Goal: Transaction & Acquisition: Purchase product/service

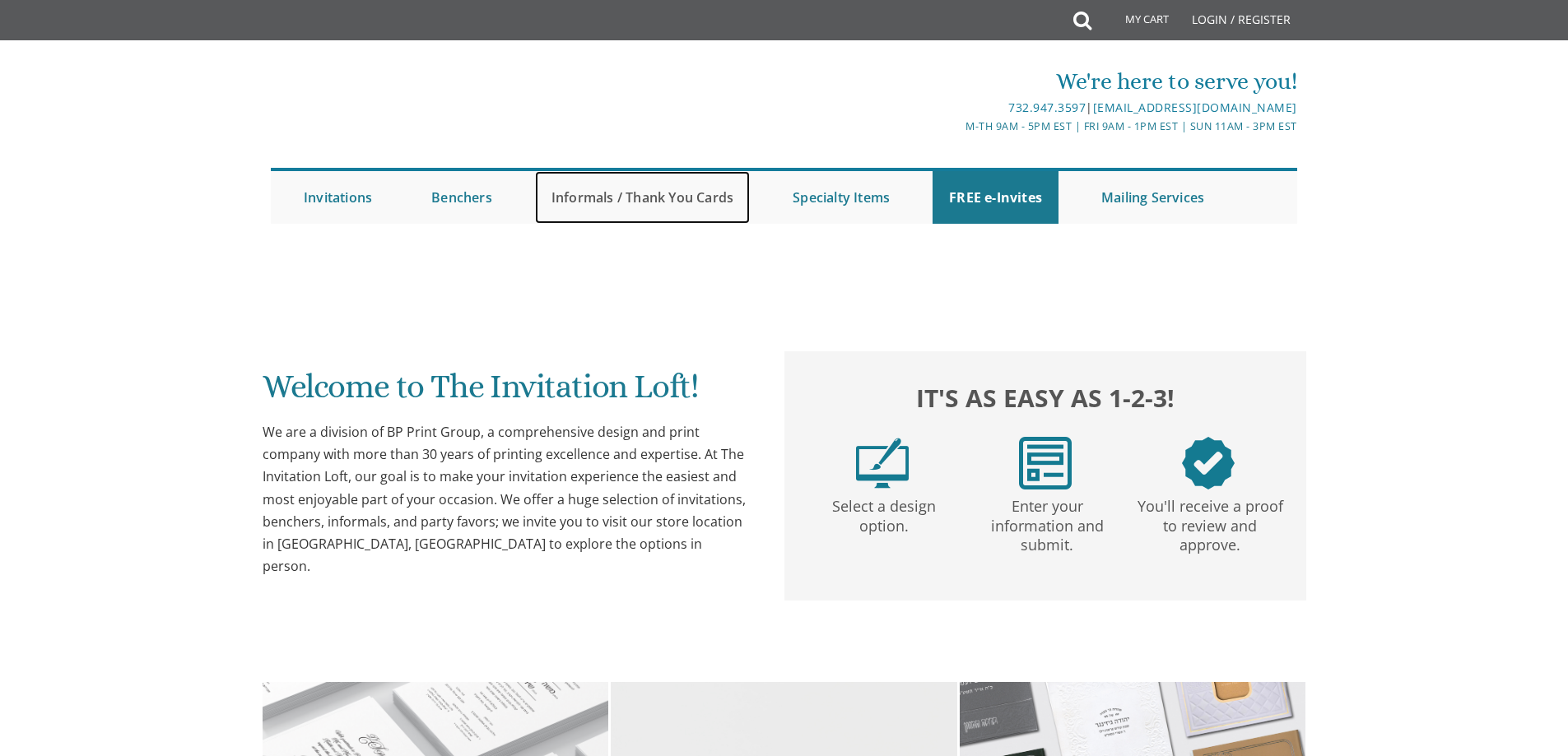
click at [635, 195] on link "Informals / Thank You Cards" at bounding box center [642, 198] width 215 height 53
click at [580, 196] on link "Informals / Thank You Cards" at bounding box center [642, 198] width 215 height 53
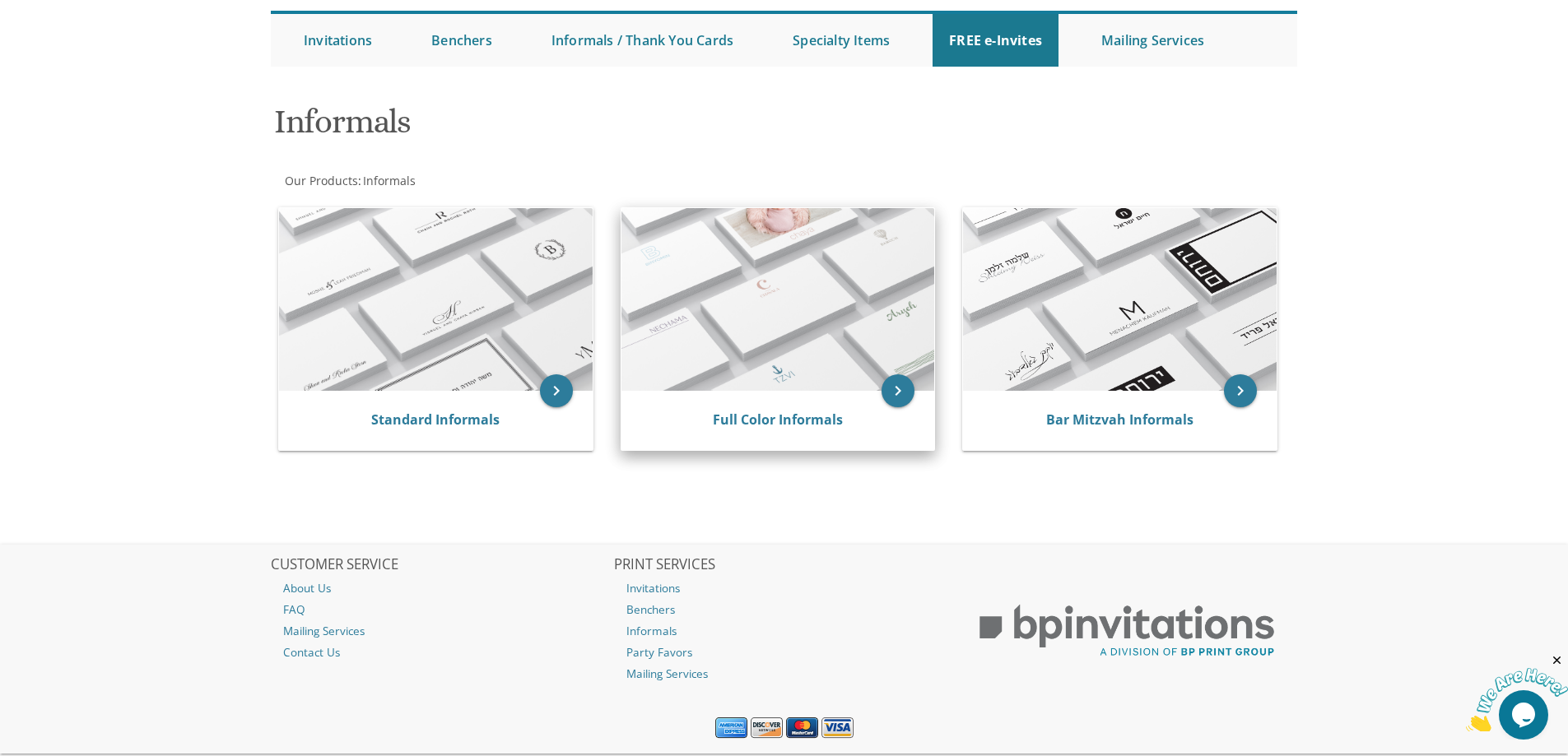
scroll to position [117, 0]
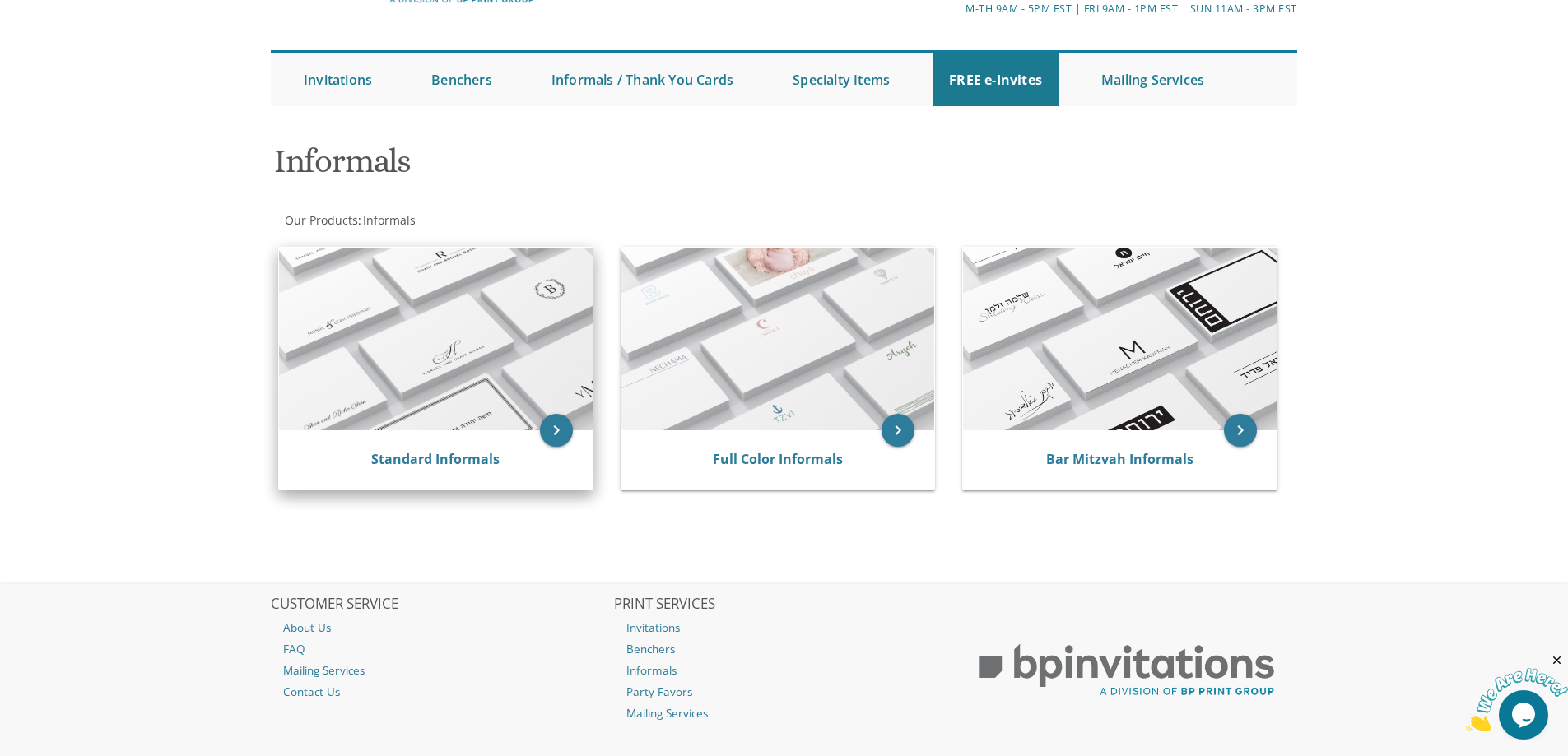
click at [451, 355] on img at bounding box center [436, 339] width 313 height 183
click at [555, 428] on icon "keyboard_arrow_right" at bounding box center [556, 430] width 33 height 33
click at [436, 381] on img at bounding box center [436, 339] width 313 height 183
click at [445, 466] on link "Standard Informals" at bounding box center [435, 459] width 129 height 18
click at [431, 458] on link "Standard Informals" at bounding box center [435, 459] width 129 height 18
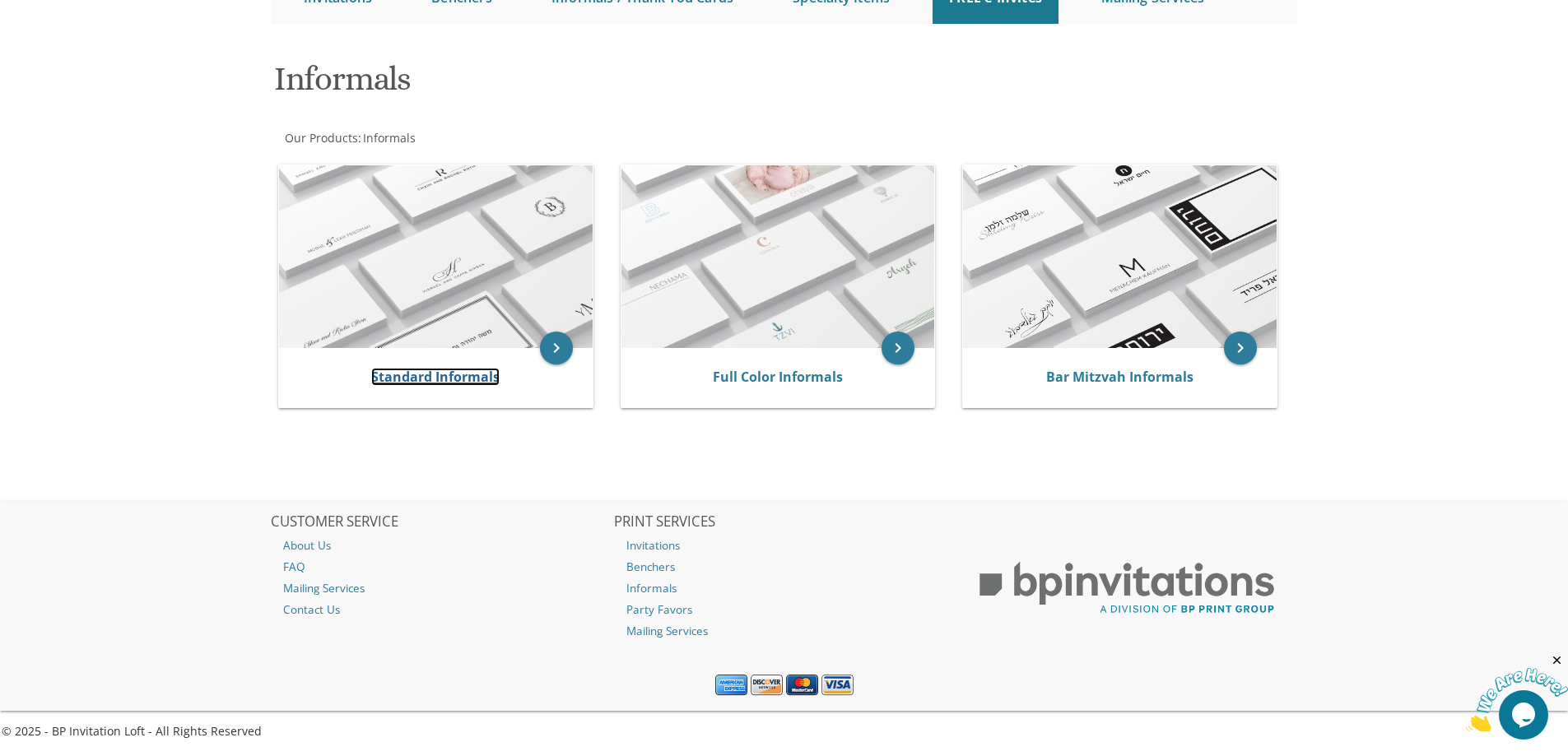
scroll to position [0, 0]
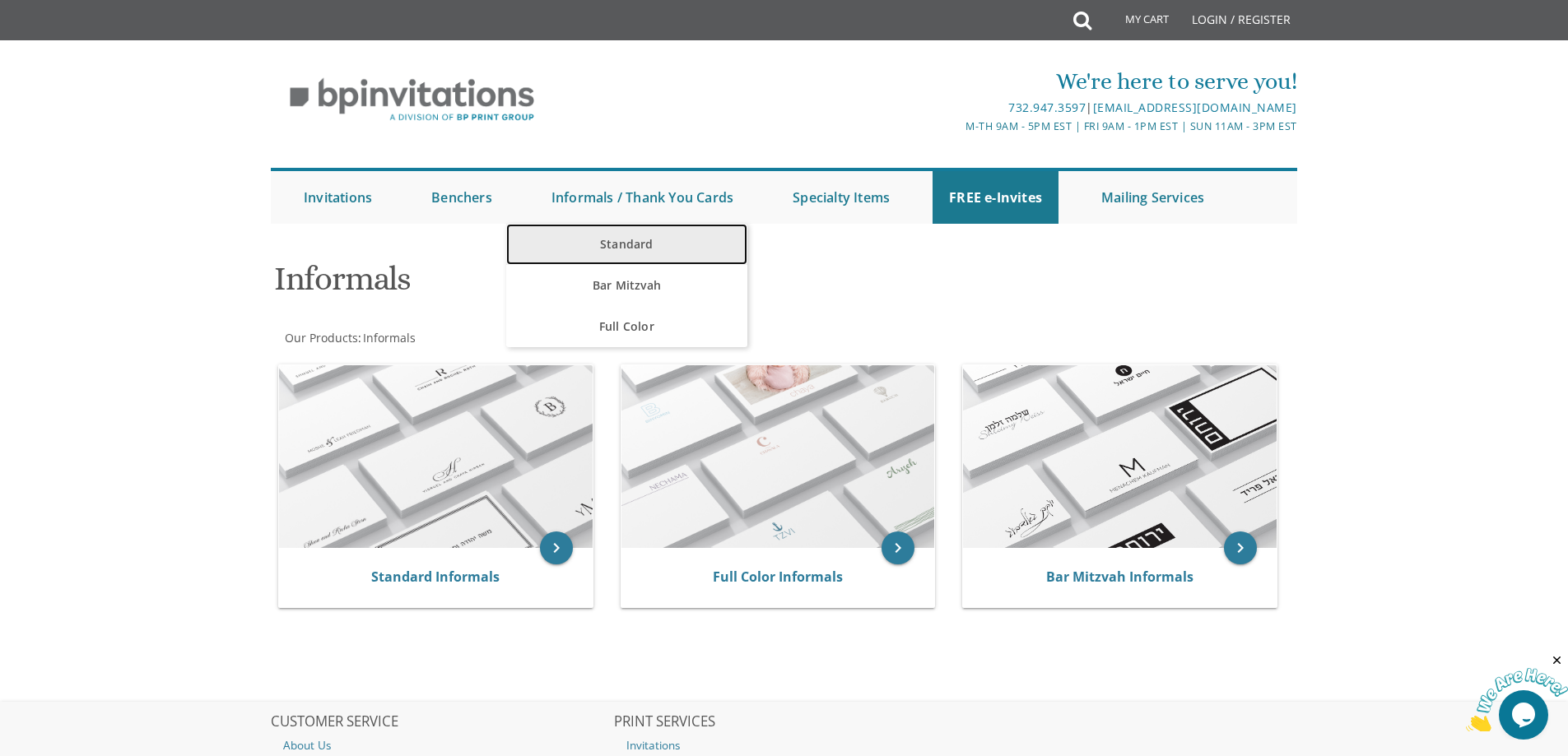
click at [637, 243] on link "Standard" at bounding box center [626, 244] width 241 height 41
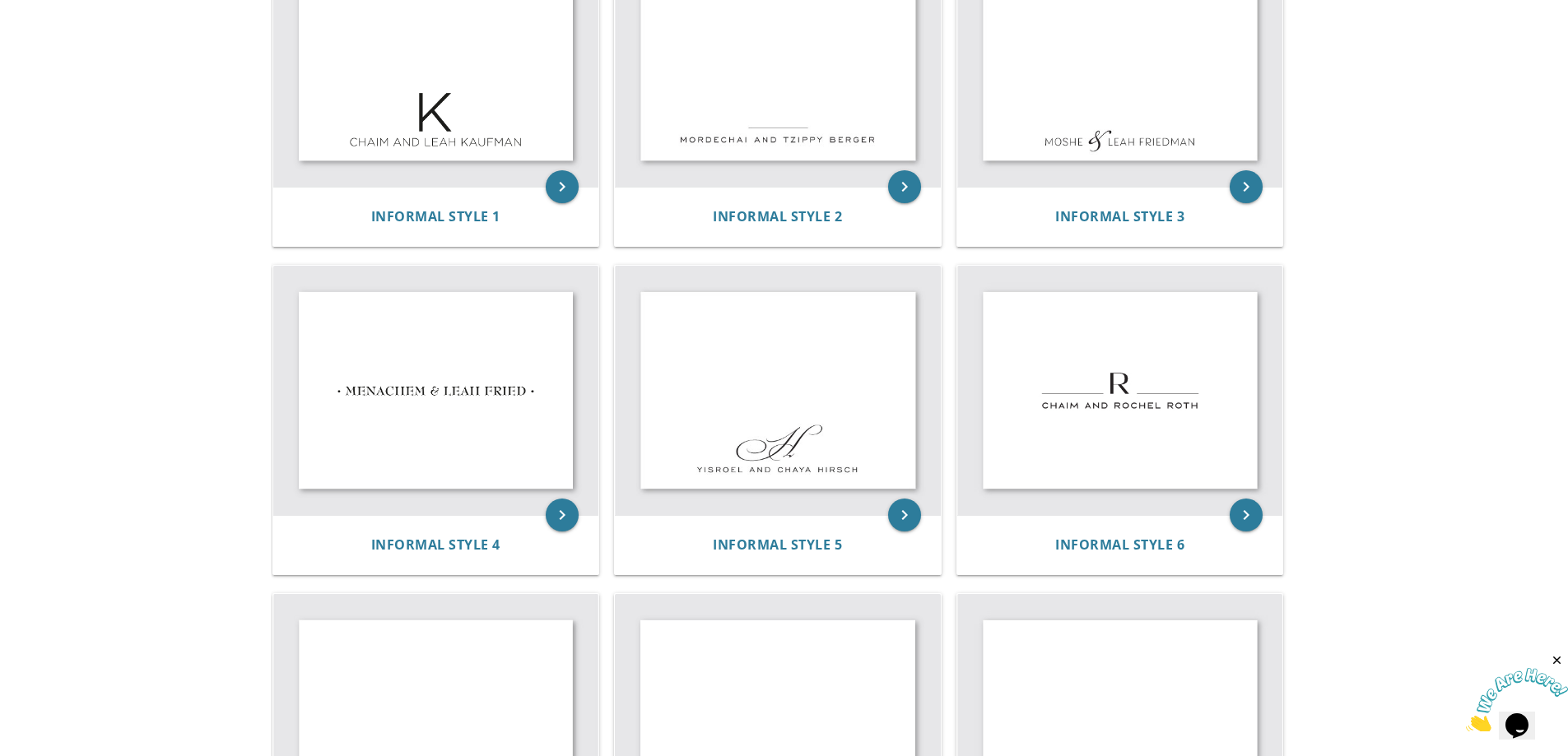
scroll to position [354, 0]
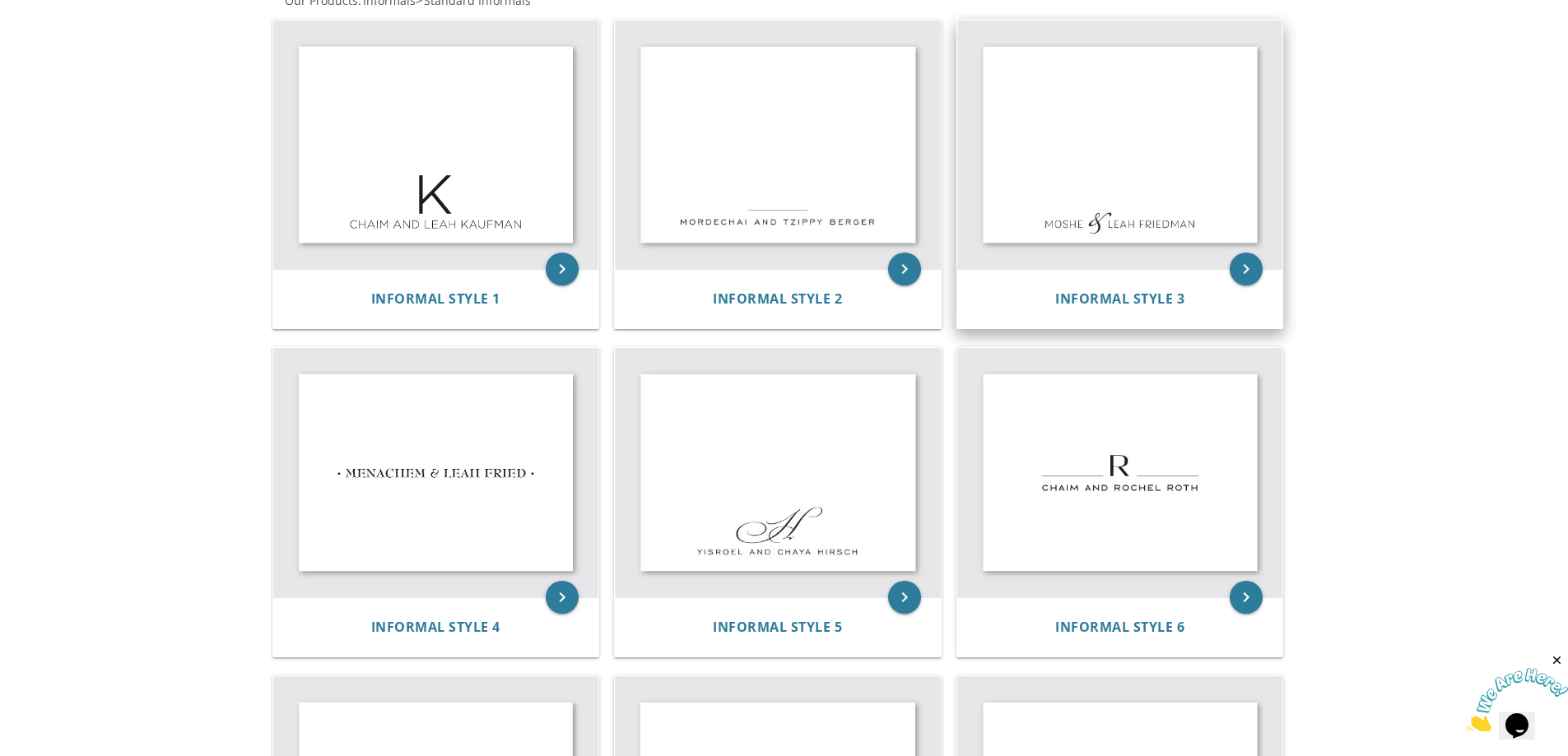
click at [1173, 206] on img at bounding box center [1120, 145] width 326 height 249
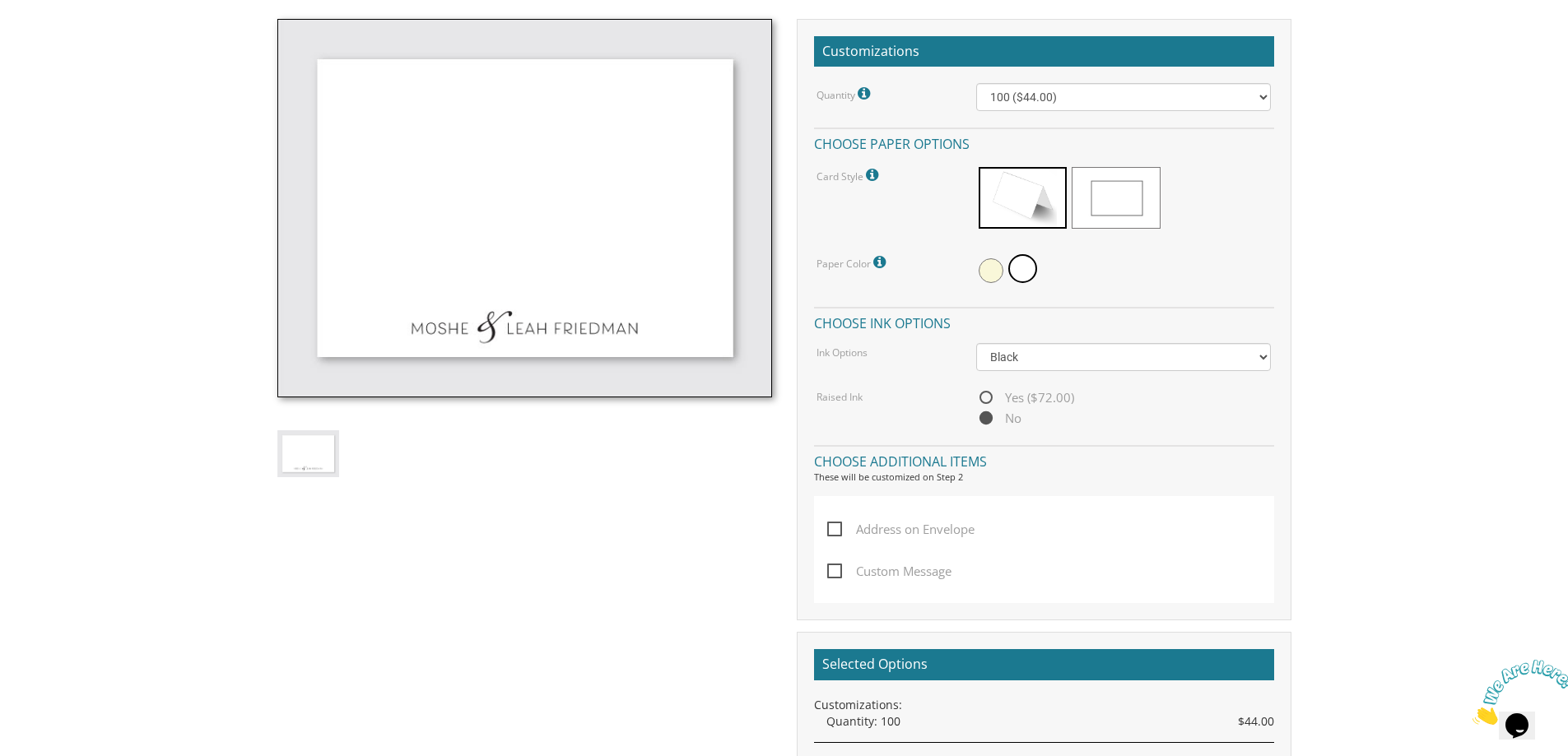
scroll to position [494, 0]
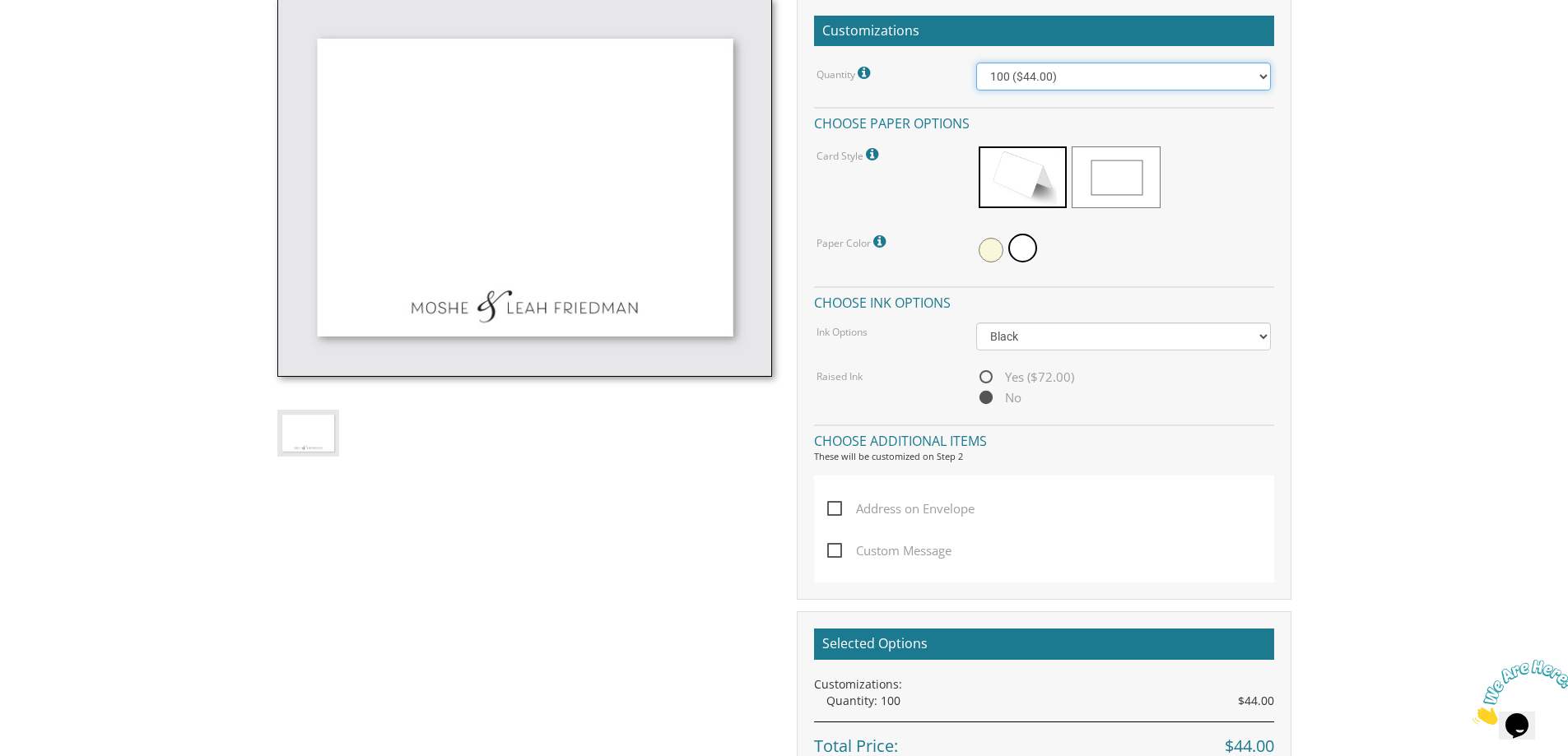
click at [1015, 81] on select "100 ($44.00) 200 ($63.00) 300 ($82.00) 400 ($101.00) 500 ($120.00) 600 ($139.00…" at bounding box center [1123, 76] width 295 height 28
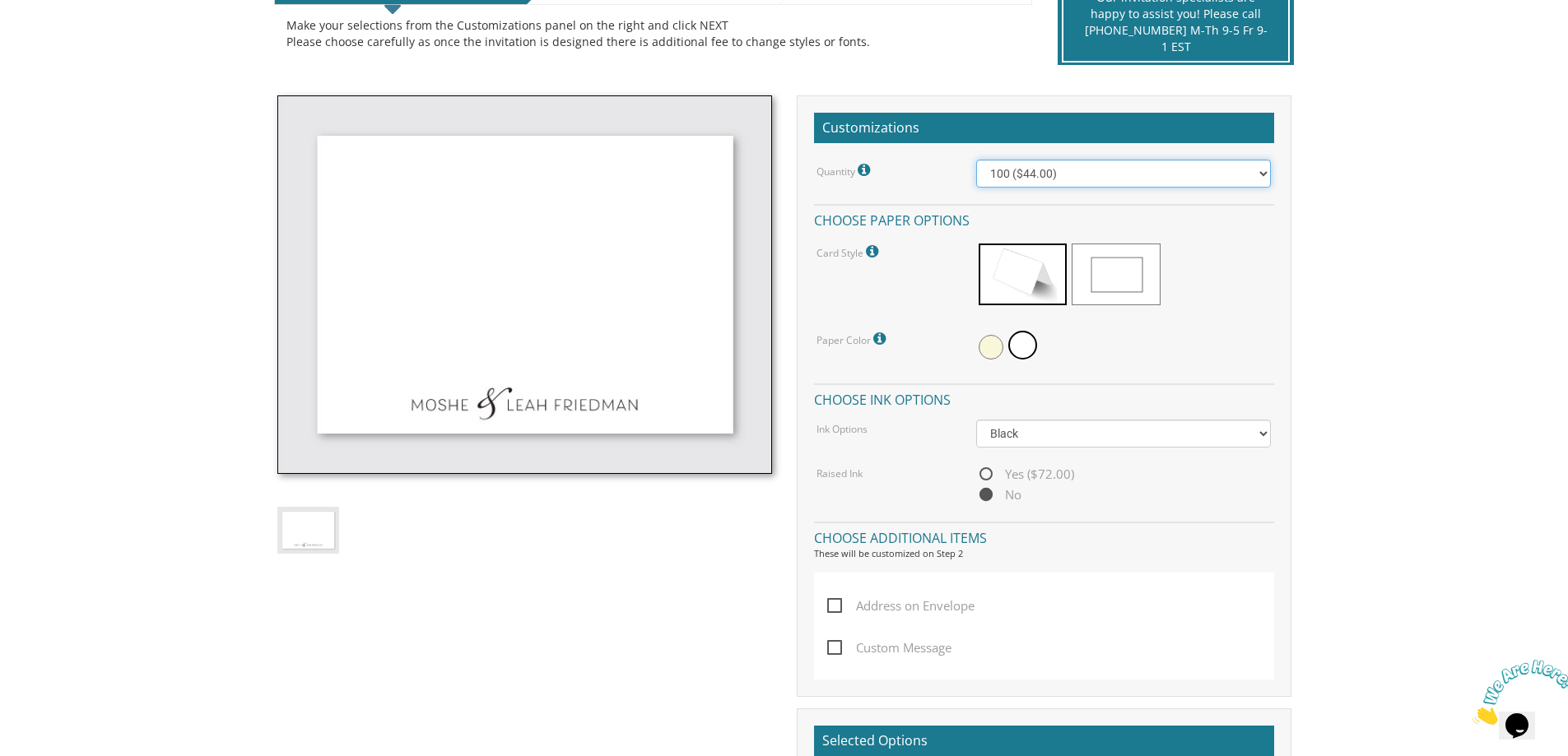
scroll to position [247, 0]
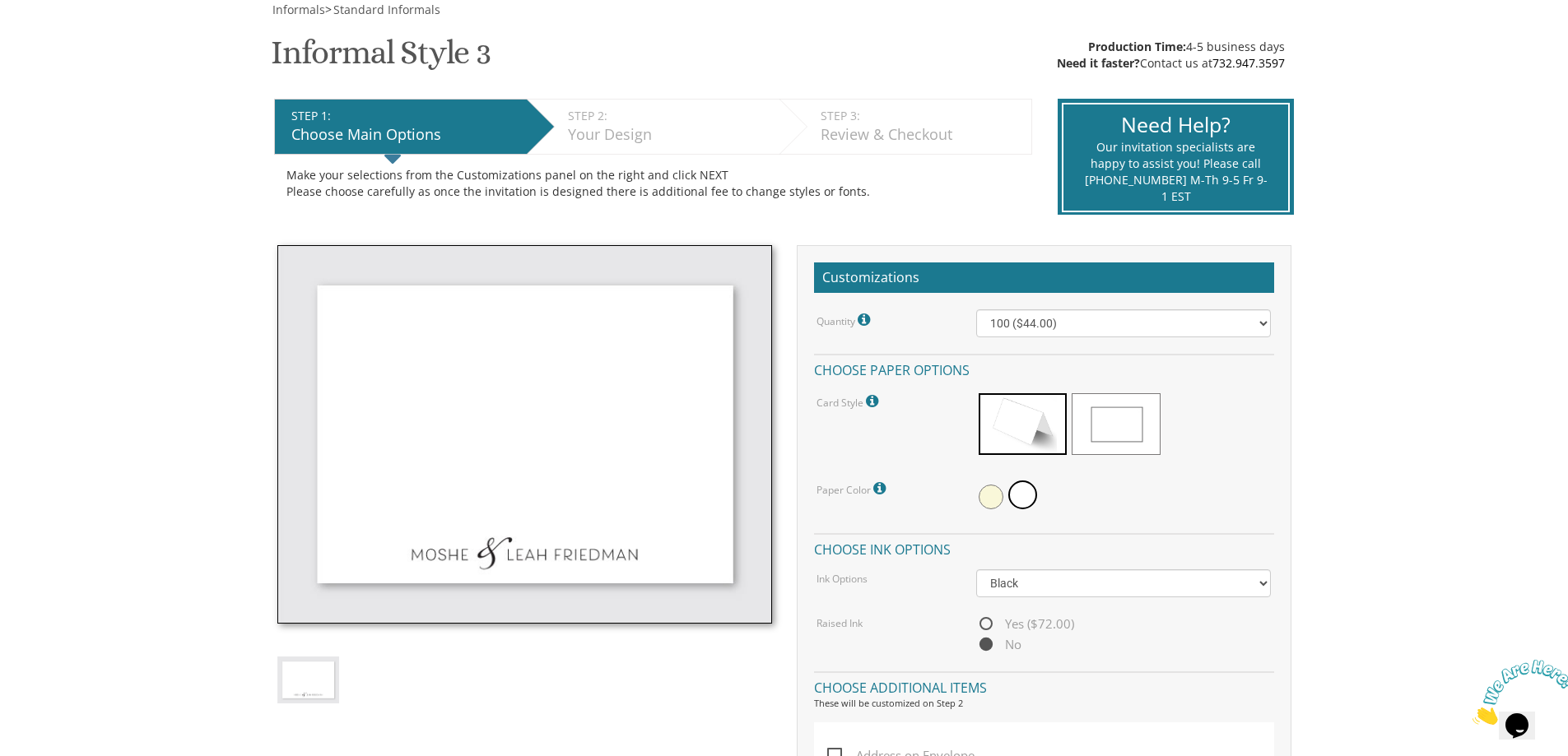
click at [354, 131] on div "Choose Main Options" at bounding box center [405, 135] width 227 height 21
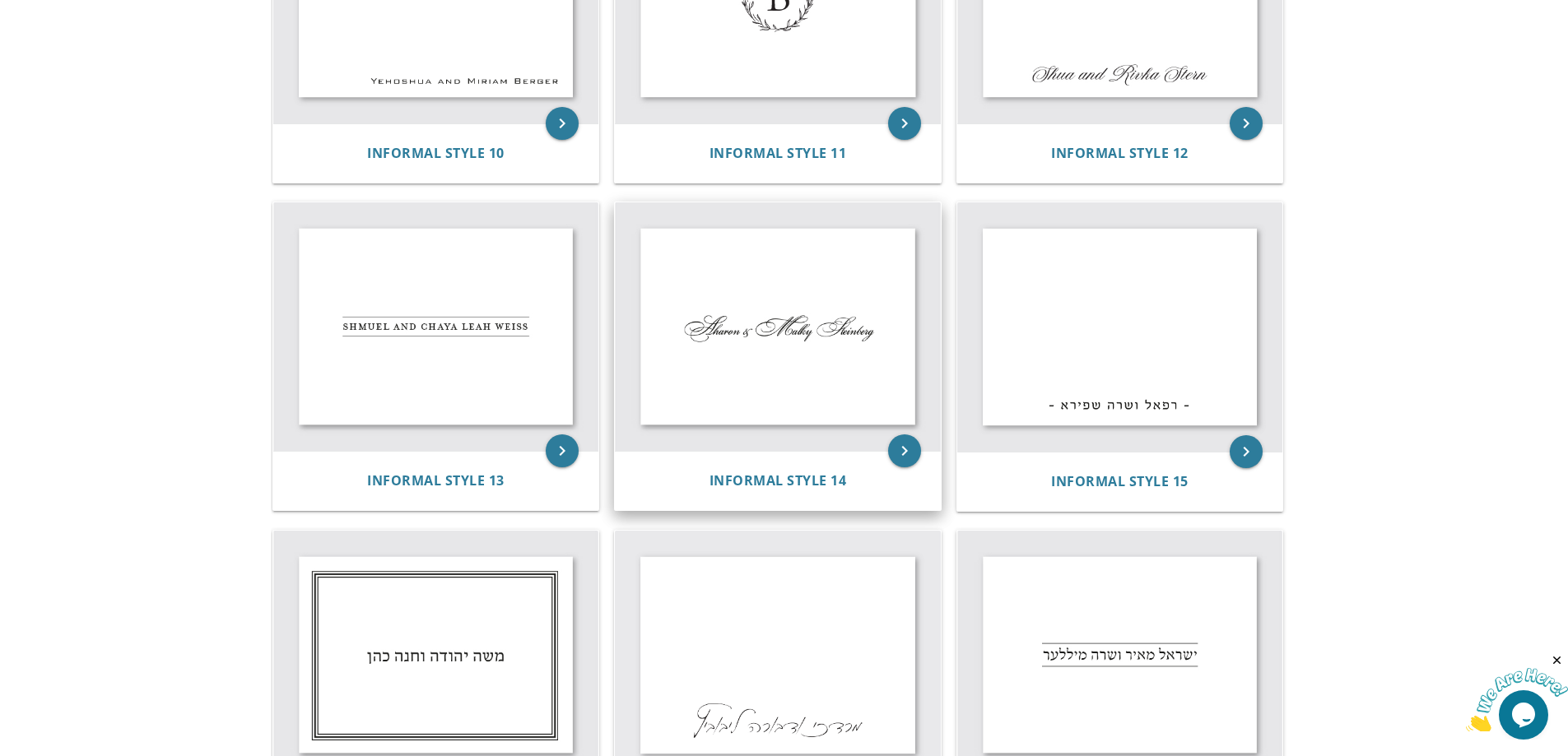
scroll to position [1835, 0]
